Goal: Information Seeking & Learning: Learn about a topic

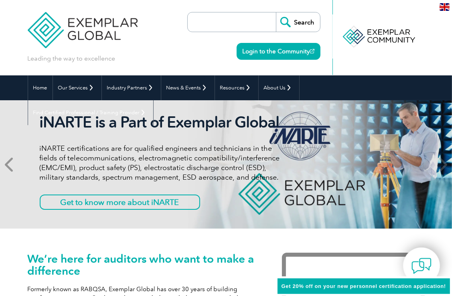
click at [9, 164] on icon at bounding box center [10, 164] width 10 height 0
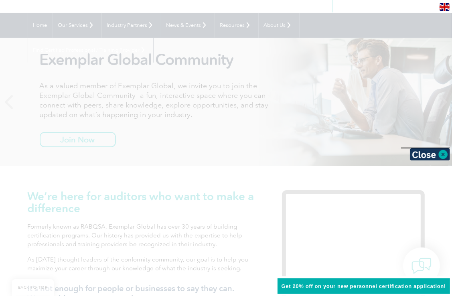
scroll to position [80, 0]
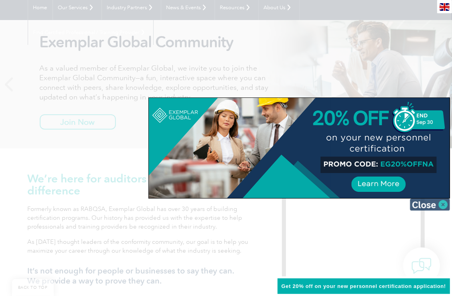
click at [443, 201] on img at bounding box center [430, 205] width 40 height 12
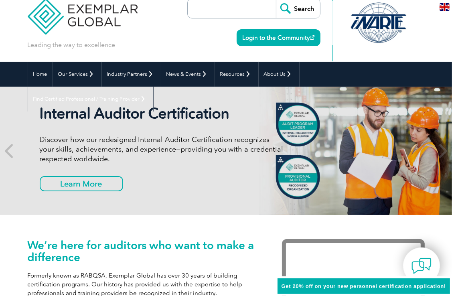
scroll to position [0, 0]
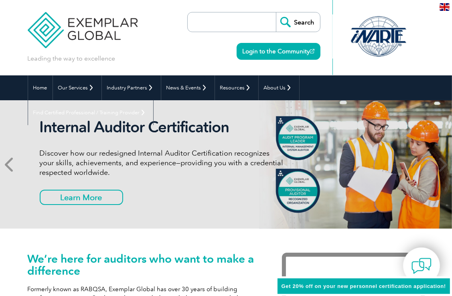
click at [11, 164] on icon at bounding box center [10, 164] width 10 height 0
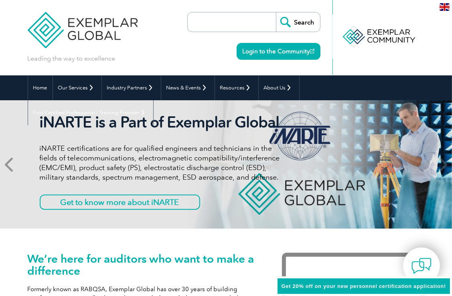
click at [10, 164] on icon at bounding box center [10, 164] width 10 height 0
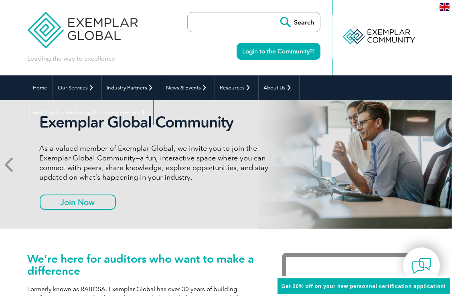
click at [9, 164] on icon at bounding box center [10, 164] width 10 height 0
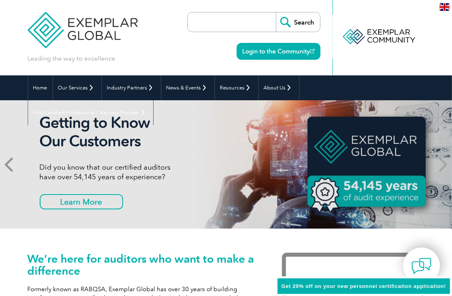
click at [6, 164] on icon at bounding box center [10, 164] width 10 height 0
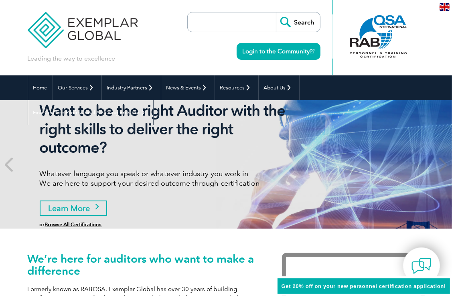
click at [82, 206] on link "Learn More" at bounding box center [73, 208] width 67 height 15
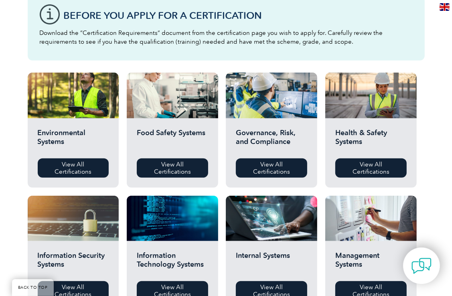
scroll to position [241, 0]
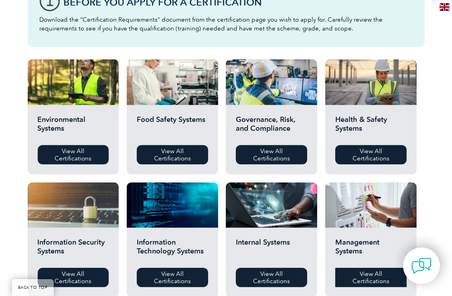
click at [381, 283] on link "View All Certifications" at bounding box center [370, 277] width 71 height 19
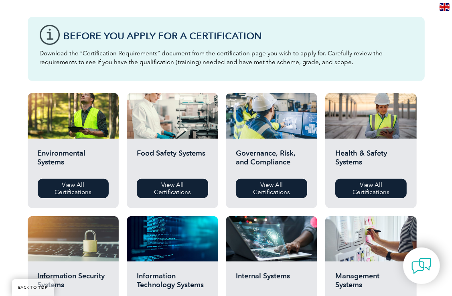
scroll to position [120, 0]
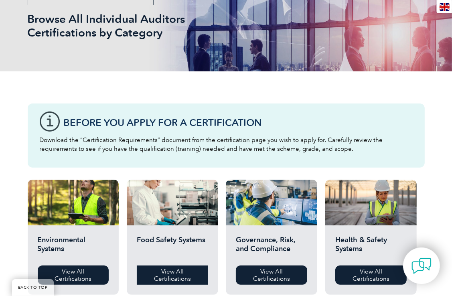
click at [180, 277] on link "View All Certifications" at bounding box center [172, 275] width 71 height 19
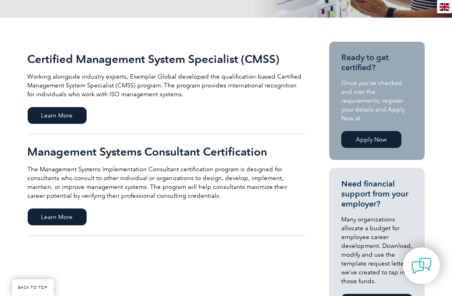
scroll to position [201, 0]
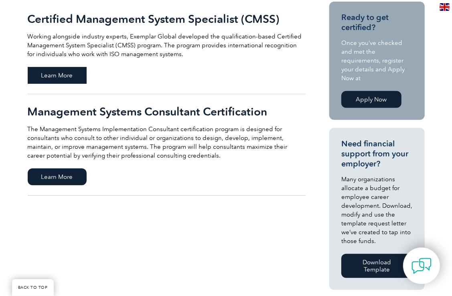
drag, startPoint x: 52, startPoint y: 76, endPoint x: 89, endPoint y: 79, distance: 37.8
click at [52, 76] on span "Learn More" at bounding box center [57, 75] width 59 height 17
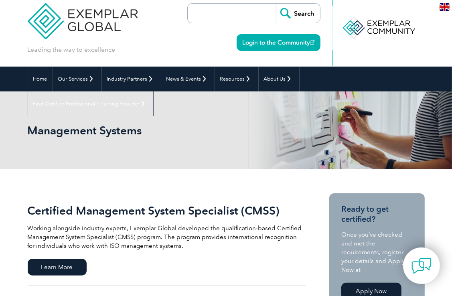
scroll to position [0, 0]
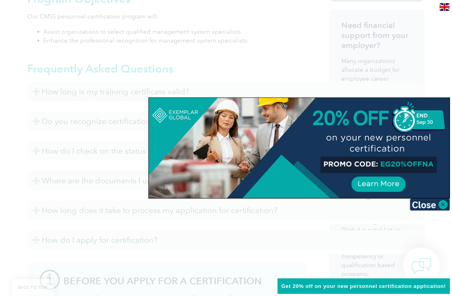
scroll to position [401, 0]
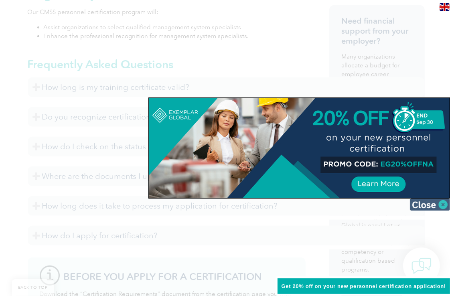
click at [441, 204] on img at bounding box center [430, 205] width 40 height 12
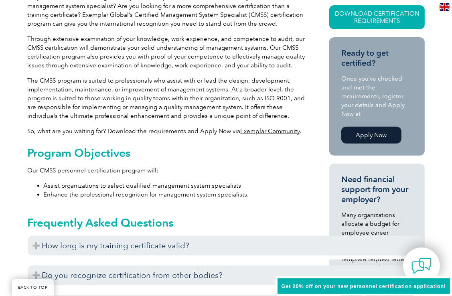
scroll to position [241, 0]
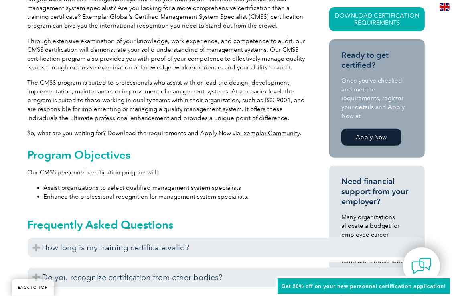
click at [364, 130] on link "Apply Now" at bounding box center [371, 137] width 60 height 17
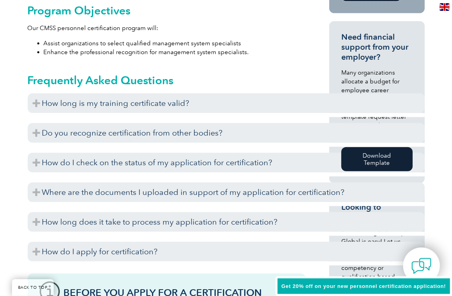
scroll to position [401, 0]
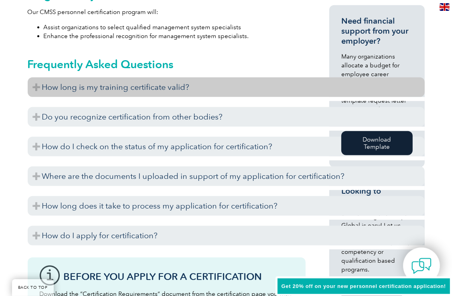
click at [327, 86] on h3 "How long is my training certificate valid?" at bounding box center [226, 87] width 397 height 20
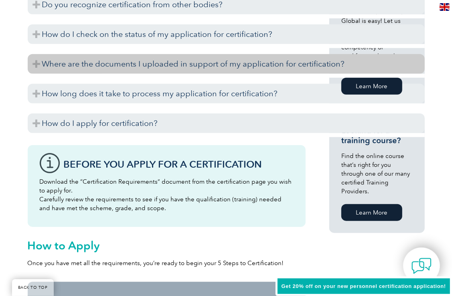
scroll to position [642, 0]
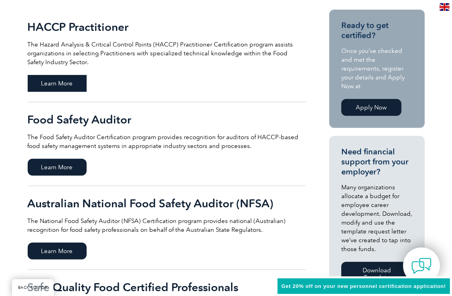
scroll to position [201, 0]
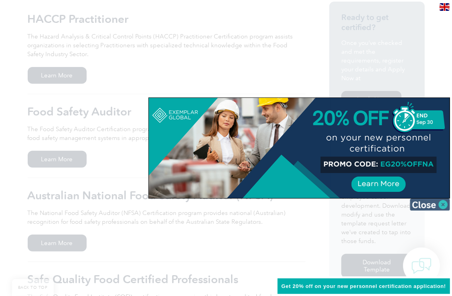
click at [445, 206] on img at bounding box center [430, 205] width 40 height 12
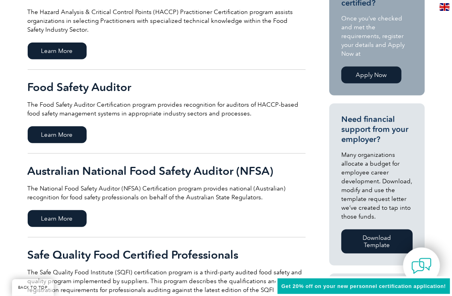
scroll to position [120, 0]
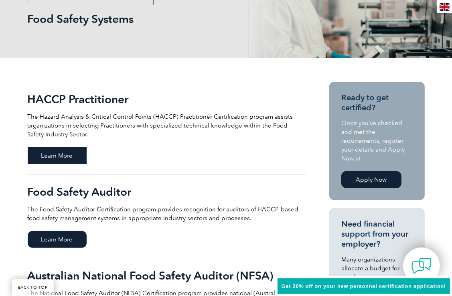
click at [85, 154] on span "Learn More" at bounding box center [57, 155] width 59 height 17
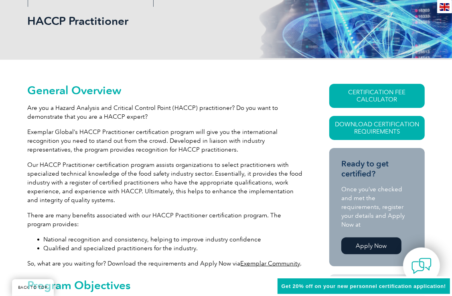
scroll to position [120, 0]
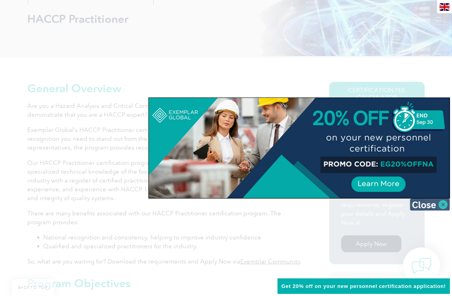
click at [432, 207] on img at bounding box center [430, 205] width 40 height 12
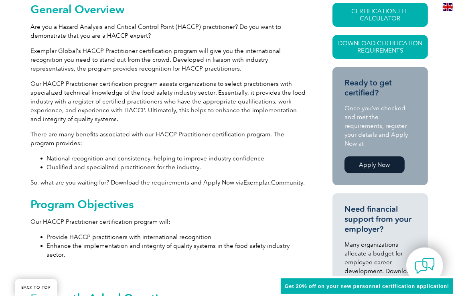
scroll to position [201, 0]
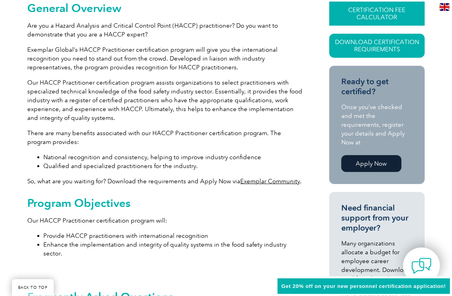
click at [409, 15] on link "CERTIFICATION FEE CALCULATOR" at bounding box center [376, 14] width 95 height 24
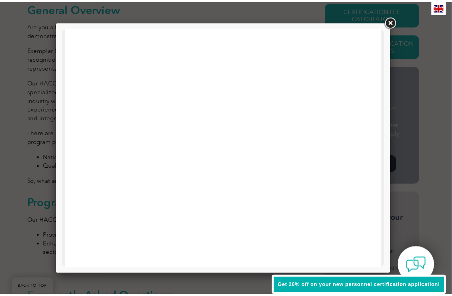
scroll to position [0, 0]
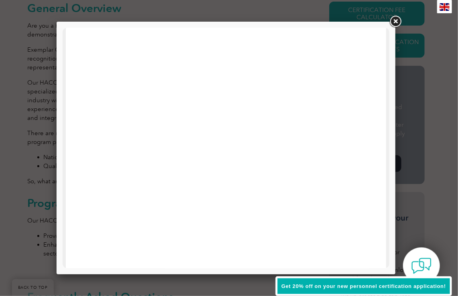
click at [397, 20] on link at bounding box center [395, 21] width 14 height 14
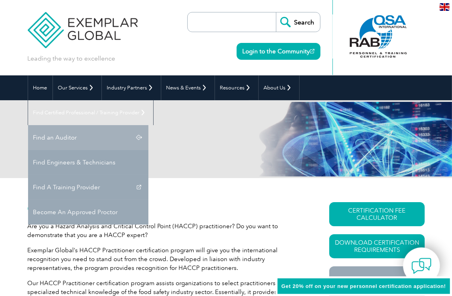
click at [148, 125] on link "Find an Auditor" at bounding box center [88, 137] width 120 height 25
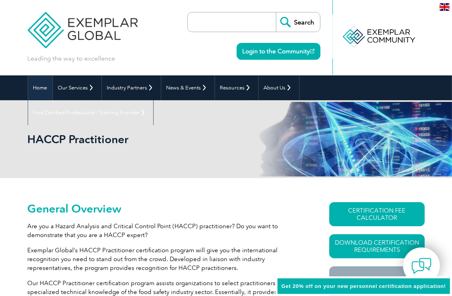
click at [47, 84] on link "Home" at bounding box center [40, 87] width 24 height 25
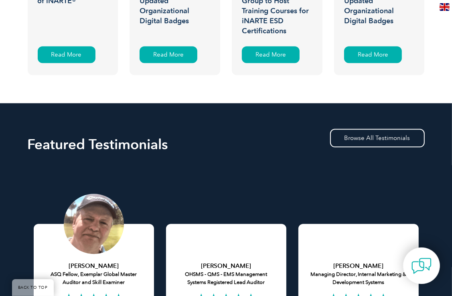
scroll to position [1404, 0]
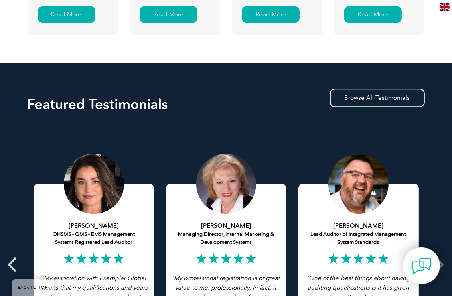
click at [16, 264] on icon at bounding box center [13, 264] width 10 height 0
click at [11, 264] on icon at bounding box center [13, 264] width 10 height 0
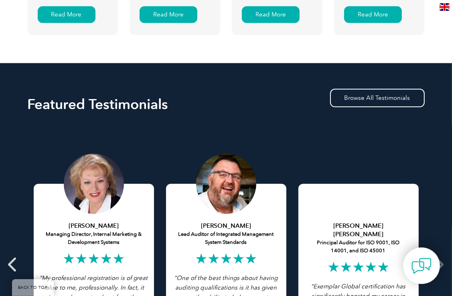
click at [8, 264] on icon at bounding box center [13, 264] width 10 height 0
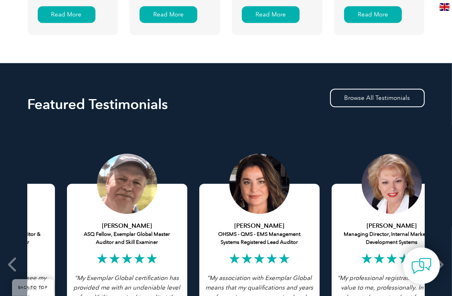
drag, startPoint x: 35, startPoint y: 248, endPoint x: 372, endPoint y: 240, distance: 337.5
click at [382, 243] on div "[PERSON_NAME] Managing Director, Internal Marketing & Development Systems ★★★★★…" at bounding box center [392, 268] width 120 height 169
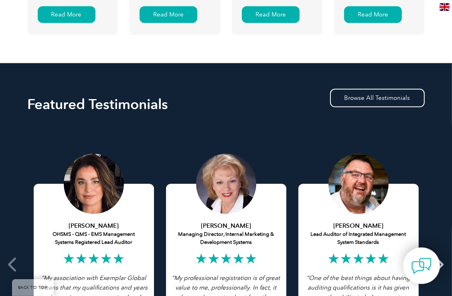
drag, startPoint x: 88, startPoint y: 250, endPoint x: 442, endPoint y: 251, distance: 353.9
click at [425, 125] on div "[PERSON_NAME] Lead Auditor of Integrated Management System Standards ★★★★★ “ On…" at bounding box center [226, 125] width 397 height 0
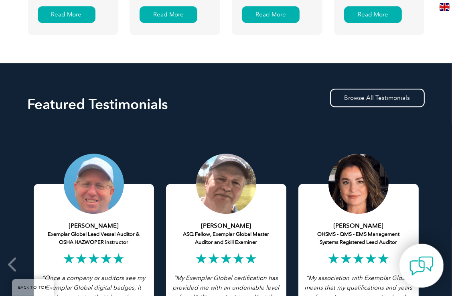
drag, startPoint x: 83, startPoint y: 258, endPoint x: 424, endPoint y: 253, distance: 340.6
click at [446, 258] on span at bounding box center [439, 264] width 20 height 279
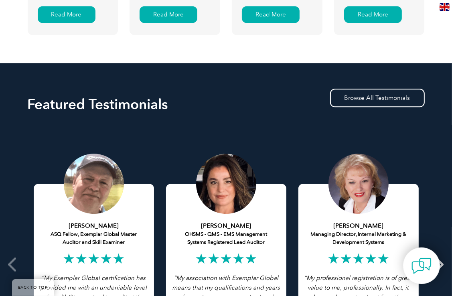
click at [437, 264] on icon at bounding box center [439, 264] width 10 height 0
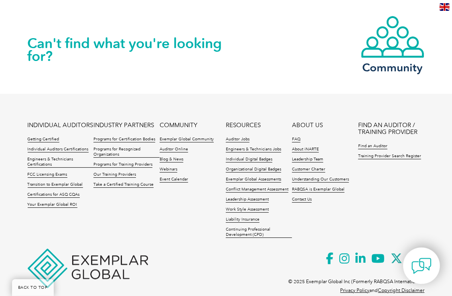
scroll to position [1845, 0]
click at [177, 156] on link "Blog & News" at bounding box center [172, 159] width 24 height 6
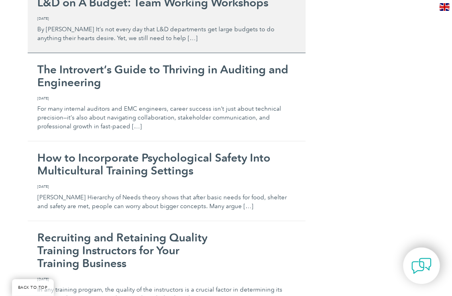
scroll to position [3611, 0]
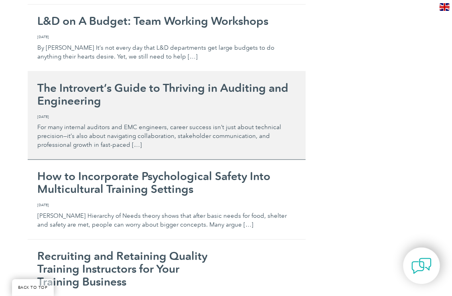
click at [131, 81] on h2 "The Introvert’s Guide to Thriving in Auditing and Engineering" at bounding box center [167, 94] width 258 height 26
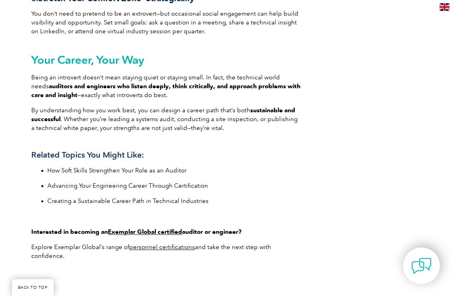
scroll to position [1123, 0]
click at [135, 174] on link "How Soft Skills Strengthen Your Role as an Auditor" at bounding box center [117, 170] width 139 height 7
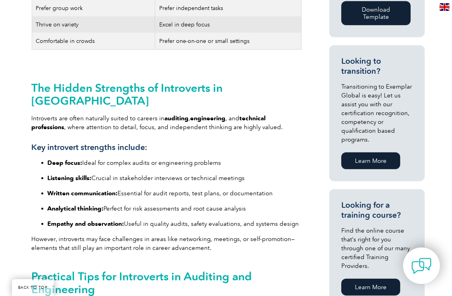
scroll to position [522, 0]
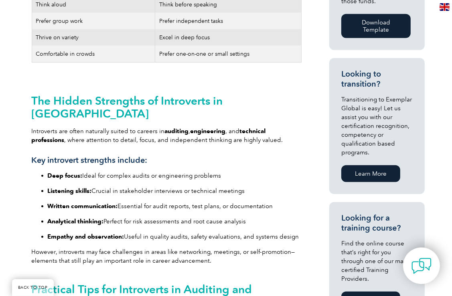
click at [199, 165] on h3 "Key introvert strengths include:" at bounding box center [167, 160] width 270 height 10
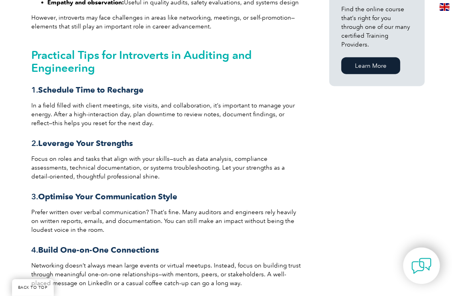
scroll to position [762, 0]
